Goal: Transaction & Acquisition: Purchase product/service

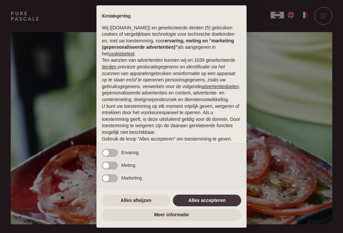
click at [152, 205] on button "Alles afwijzen" at bounding box center [136, 201] width 68 height 12
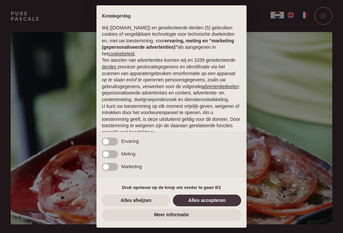
scroll to position [31, 0]
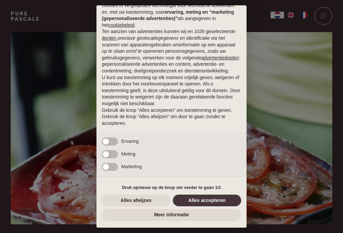
click at [147, 202] on button "Alles afwijzen" at bounding box center [136, 201] width 68 height 12
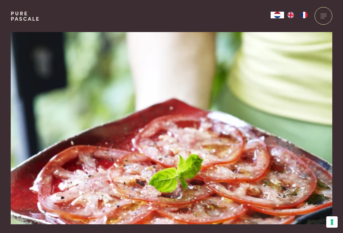
click at [144, 203] on img at bounding box center [171, 128] width 321 height 193
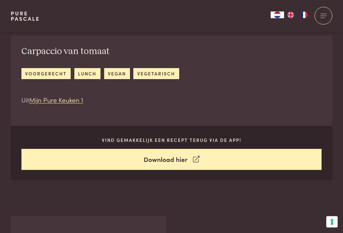
scroll to position [221, 0]
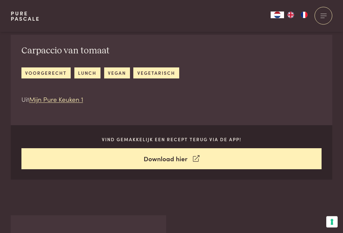
click at [196, 160] on icon at bounding box center [196, 160] width 6 height 10
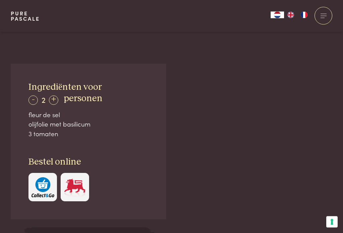
scroll to position [373, 0]
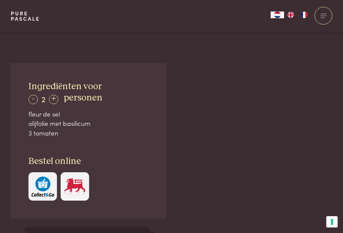
click at [58, 97] on div "+" at bounding box center [53, 99] width 9 height 9
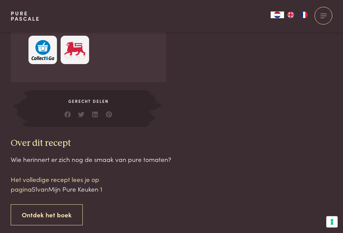
scroll to position [511, 0]
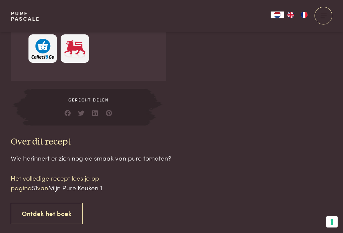
click at [62, 210] on link "Ontdek het boek" at bounding box center [47, 214] width 72 height 21
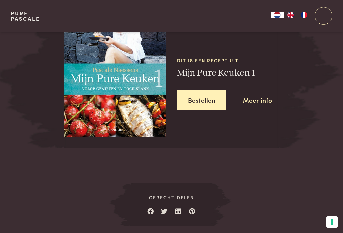
scroll to position [805, 0]
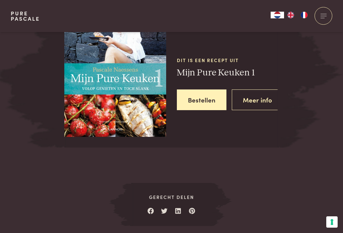
click at [266, 109] on link "Meer info" at bounding box center [256, 100] width 51 height 21
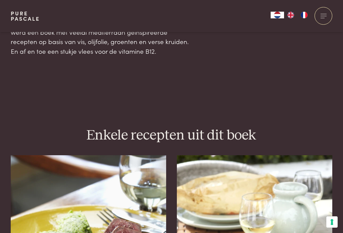
scroll to position [596, 0]
